Goal: Find specific fact: Find specific fact

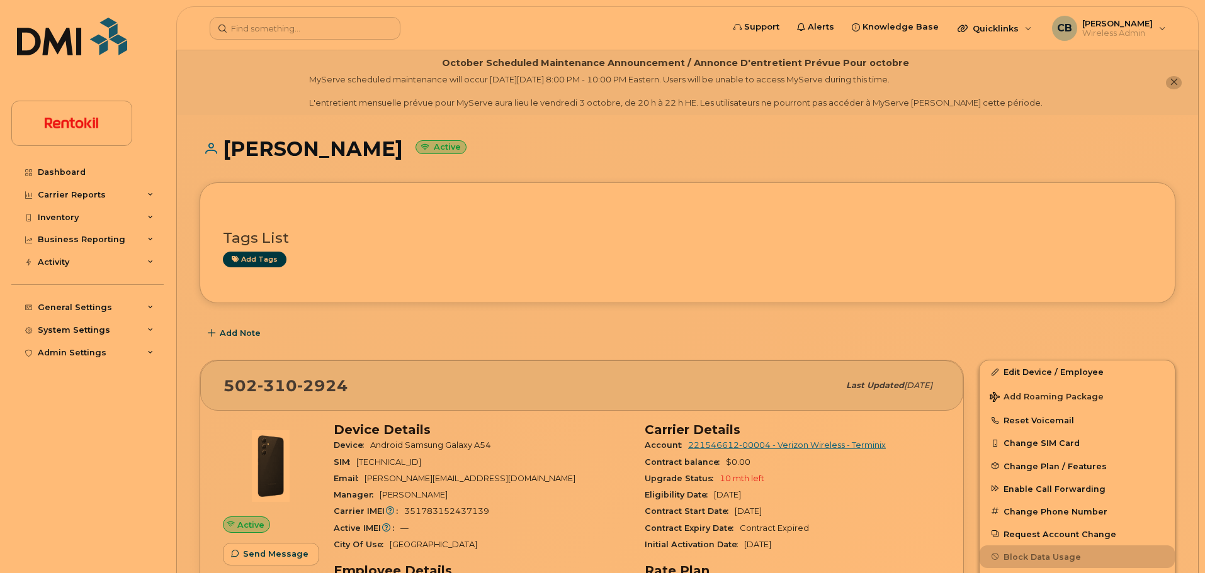
click at [264, 40] on header "Support Alerts Knowledge Base Quicklinks Suspend / Cancel Device Change SIM Car…" at bounding box center [687, 28] width 1022 height 44
click at [258, 23] on input at bounding box center [305, 28] width 191 height 23
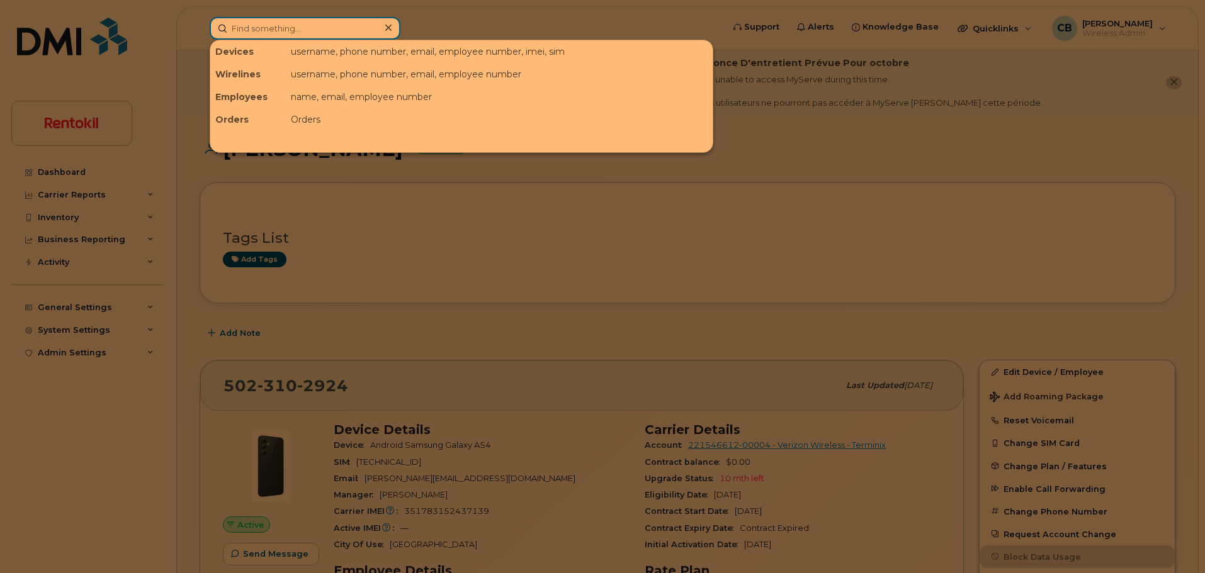
paste input "[PHONE_NUMBER]"
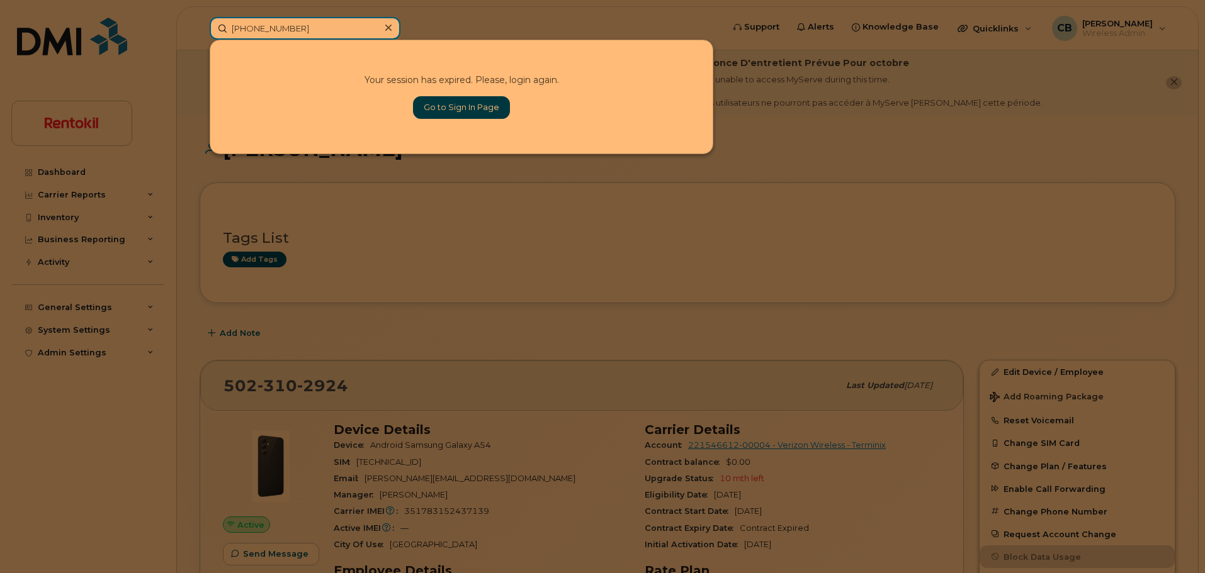
type input "[PHONE_NUMBER]"
click at [438, 95] on div "Your session has expired. Please, login again. Go to Sign In Page" at bounding box center [461, 96] width 502 height 113
click at [447, 104] on link "Go to Sign In Page" at bounding box center [461, 107] width 97 height 23
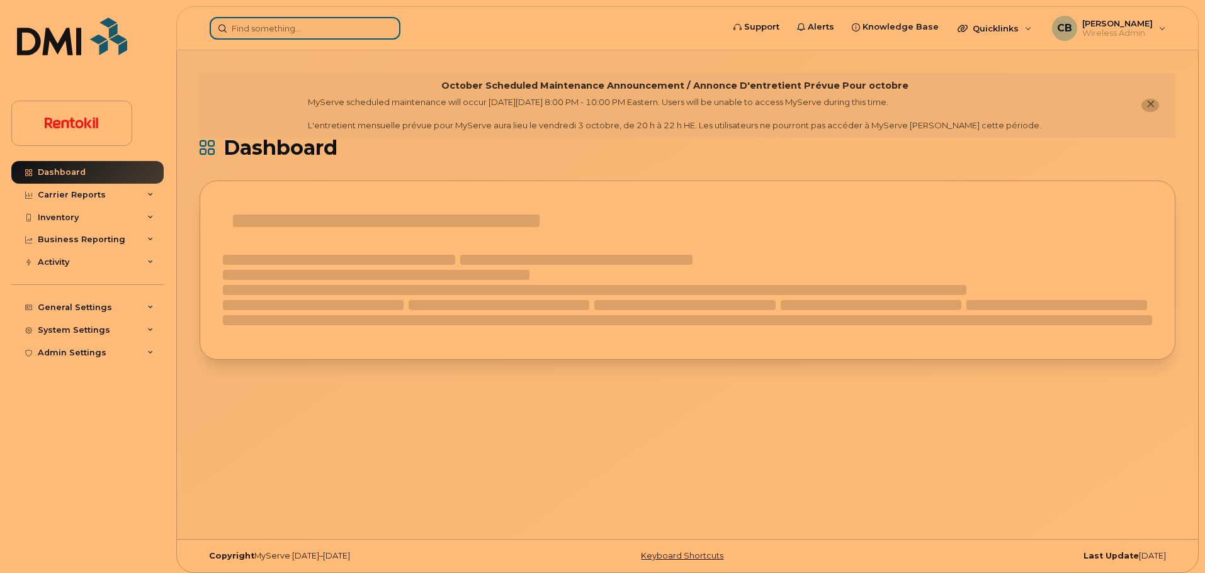
click at [267, 27] on input at bounding box center [305, 28] width 191 height 23
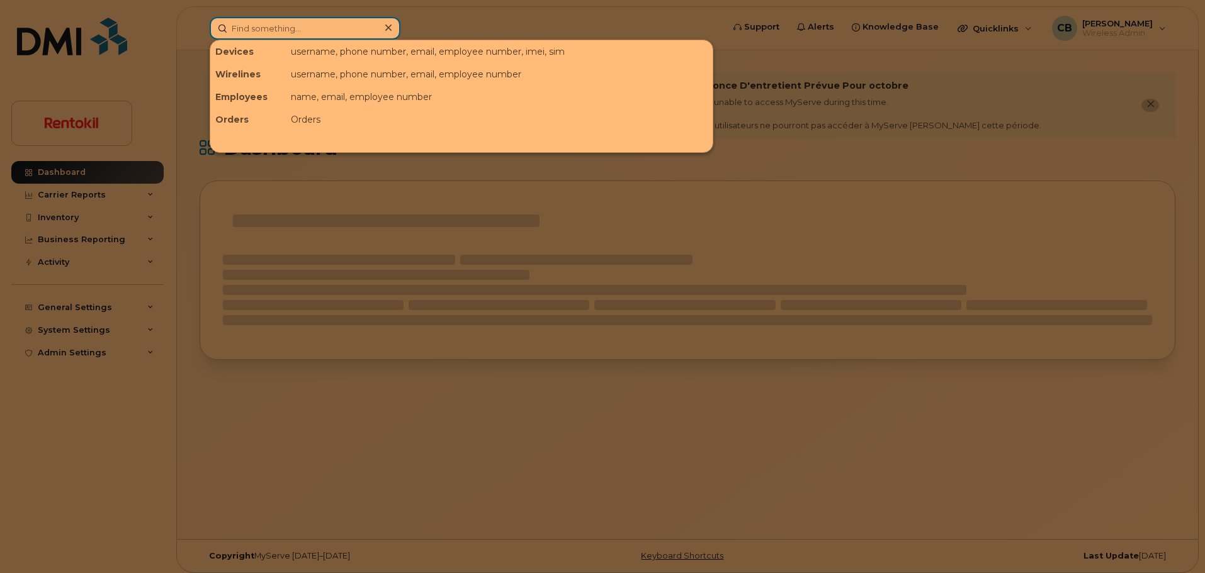
paste input "[PHONE_NUMBER]"
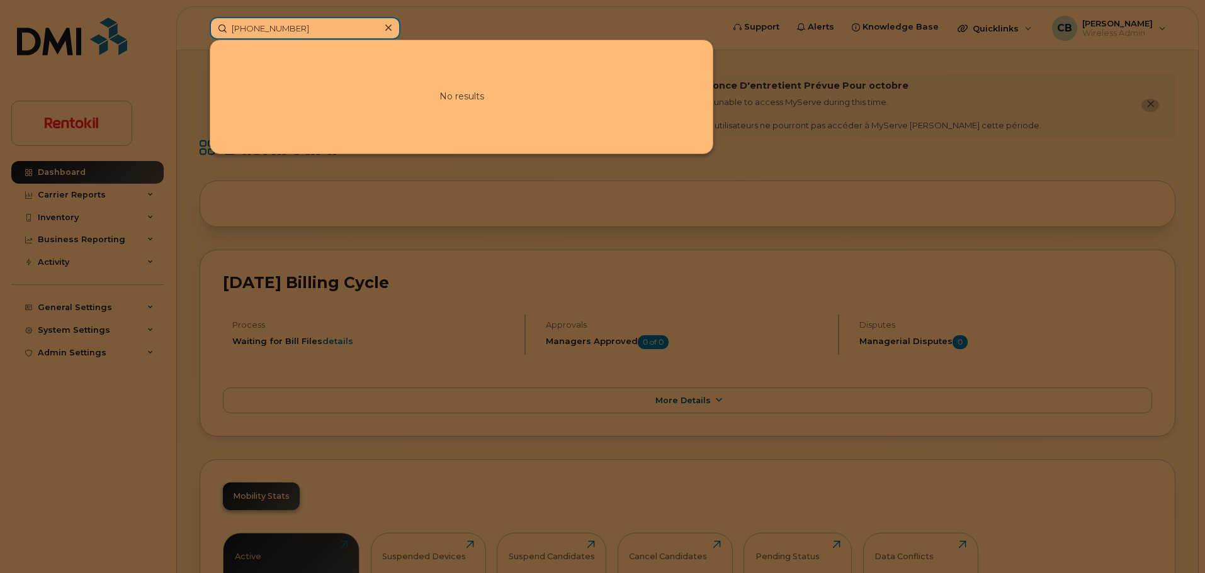
drag, startPoint x: 333, startPoint y: 24, endPoint x: 91, endPoint y: 26, distance: 242.3
click at [199, 26] on div "210-365-9047 No results" at bounding box center [461, 28] width 525 height 23
paste input "833-9806"
type input "210-833-9806"
